Goal: Task Accomplishment & Management: Use online tool/utility

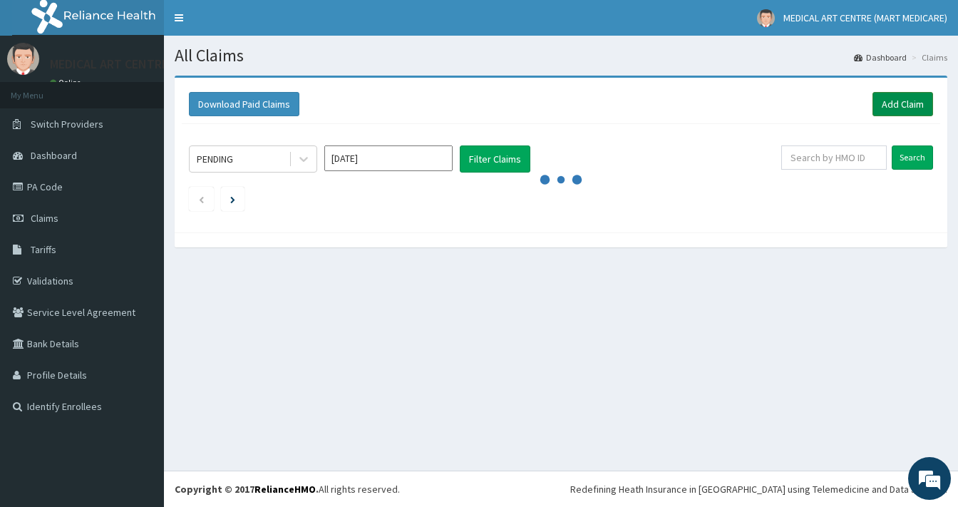
click at [888, 108] on link "Add Claim" at bounding box center [902, 104] width 61 height 24
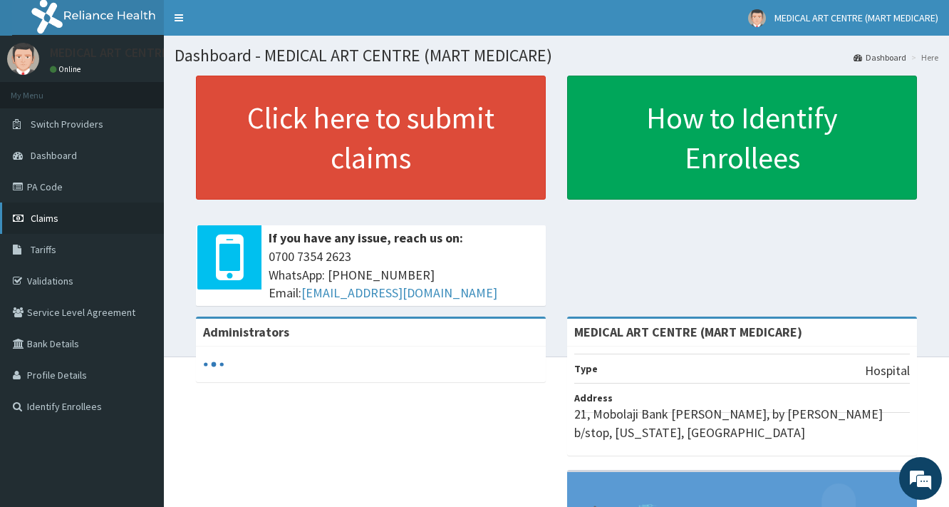
click at [71, 215] on link "Claims" at bounding box center [82, 217] width 164 height 31
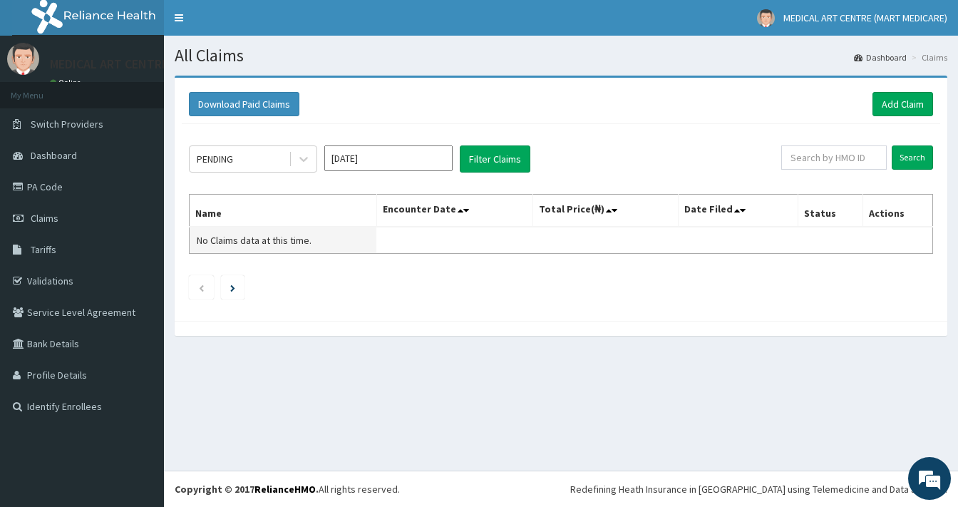
click at [207, 241] on span "No Claims data at this time." at bounding box center [254, 240] width 115 height 13
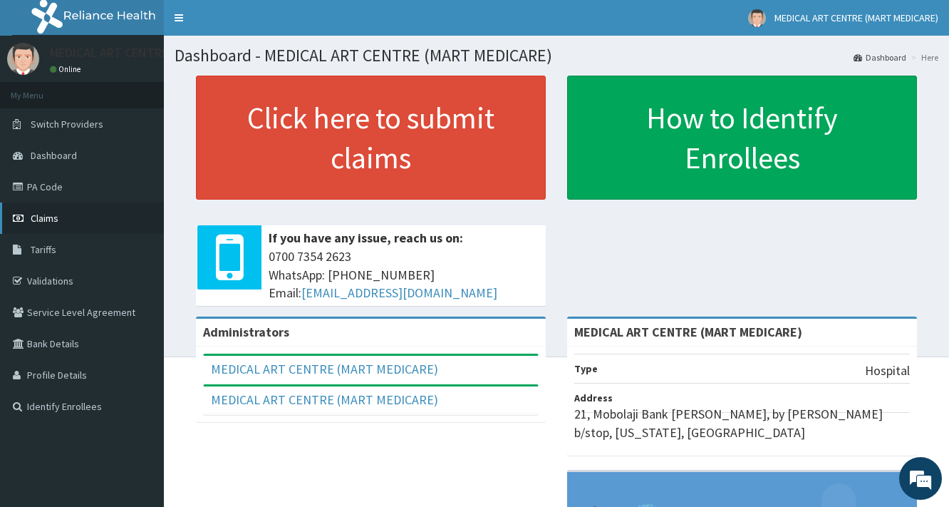
click at [67, 225] on link "Claims" at bounding box center [82, 217] width 164 height 31
